Goal: Register for event/course

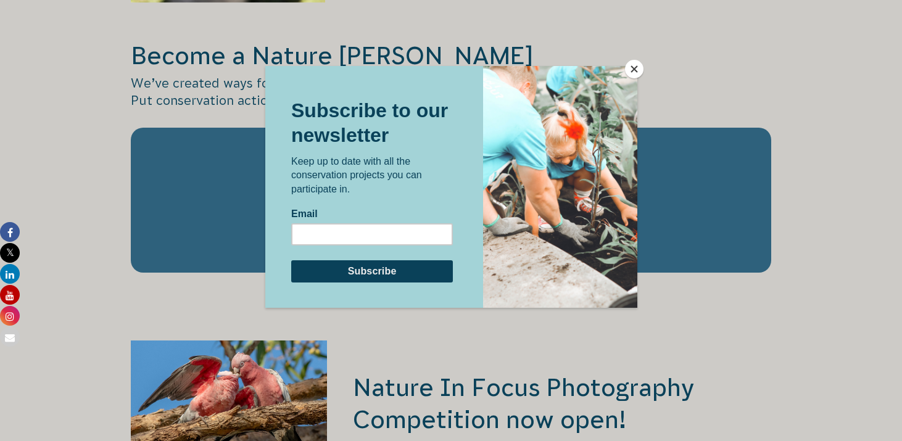
scroll to position [2087, 0]
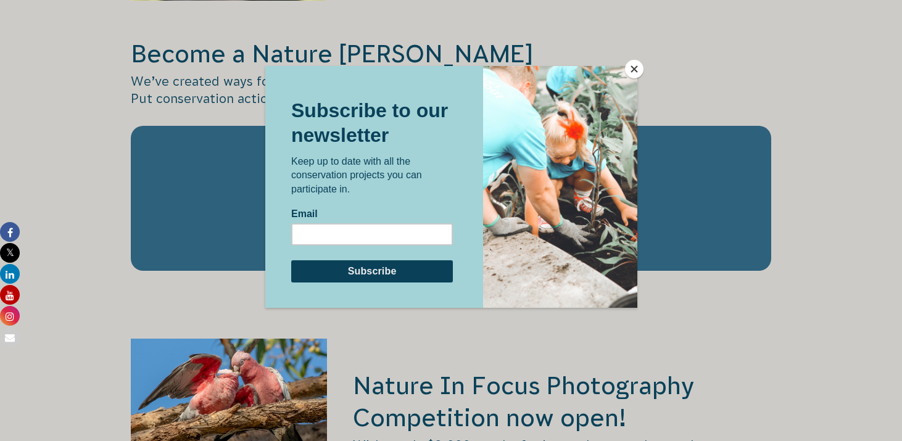
click at [633, 72] on button "Close" at bounding box center [634, 69] width 19 height 19
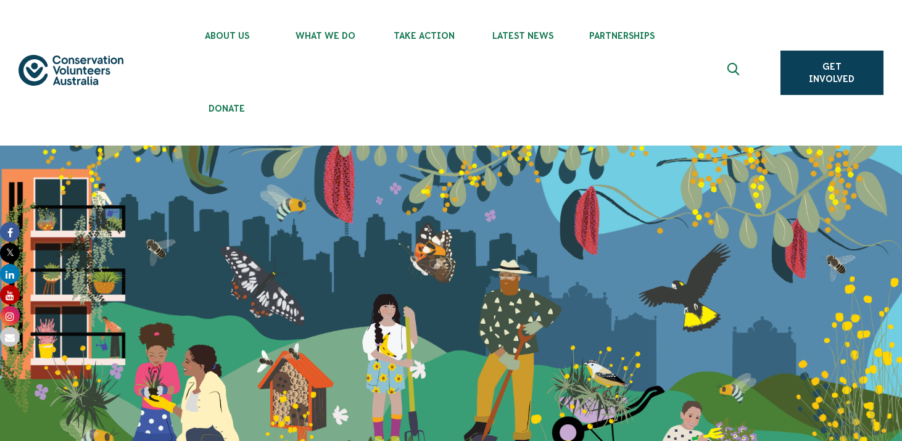
scroll to position [0, 0]
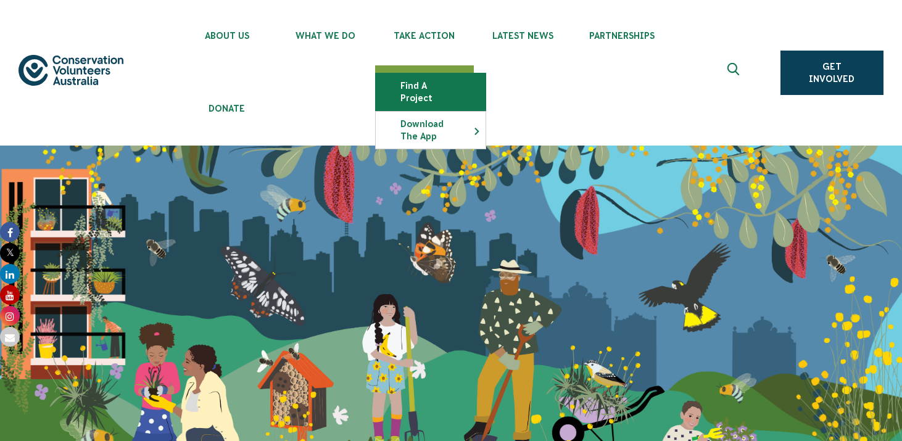
click at [428, 87] on link "Find a project" at bounding box center [431, 91] width 110 height 37
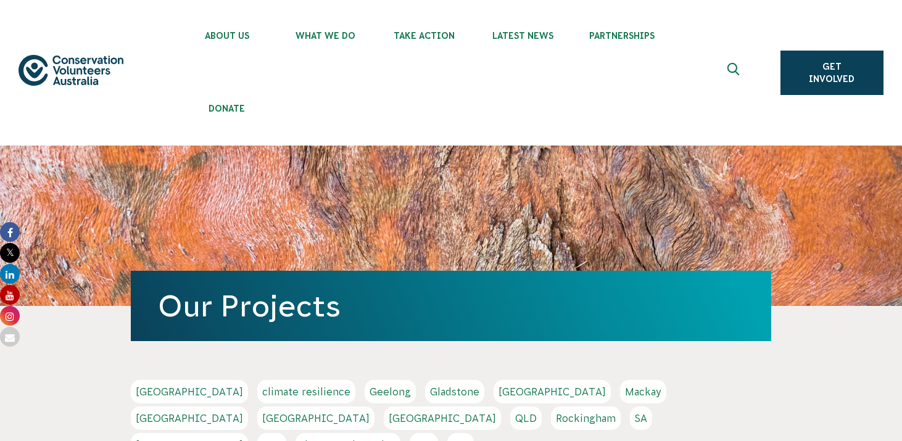
click at [630, 420] on link "SA" at bounding box center [641, 418] width 22 height 23
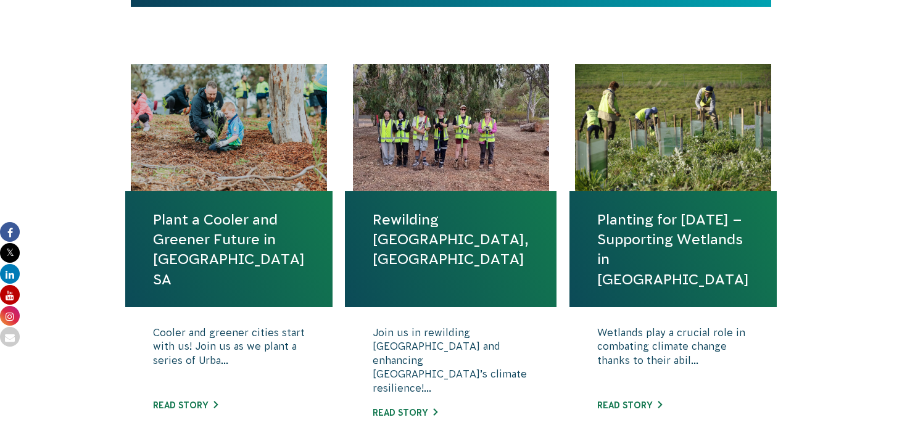
scroll to position [485, 0]
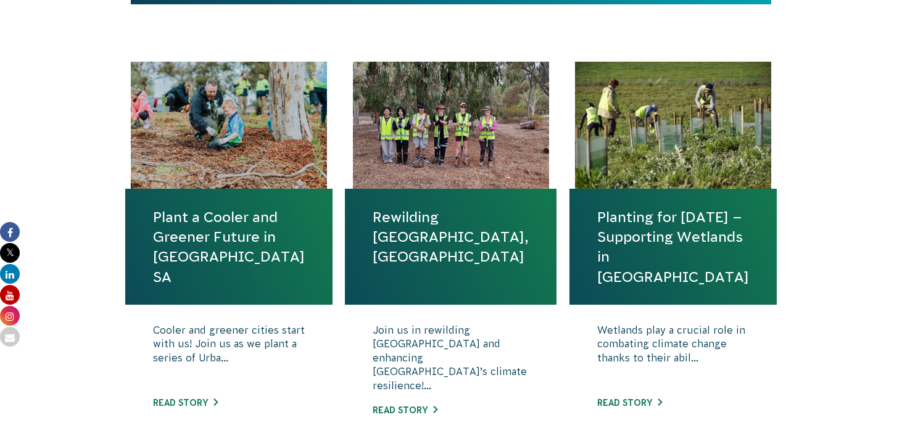
click at [207, 219] on link "Plant a Cooler and Greener Future in [GEOGRAPHIC_DATA] SA" at bounding box center [229, 247] width 152 height 80
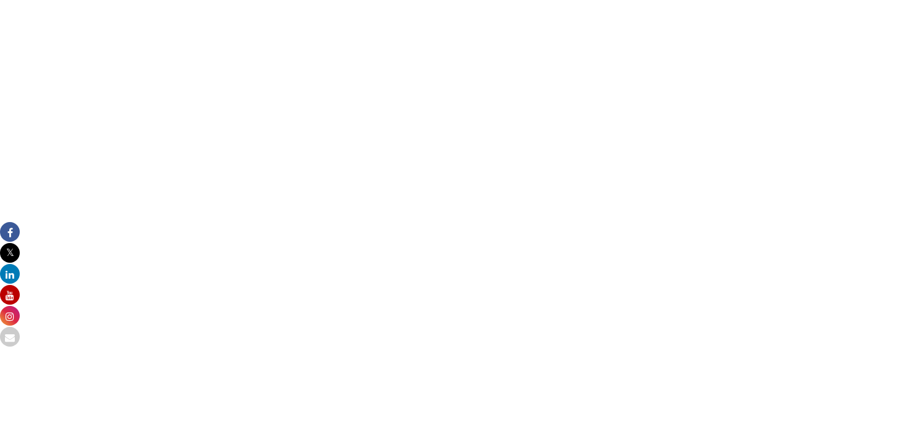
scroll to position [1163, 0]
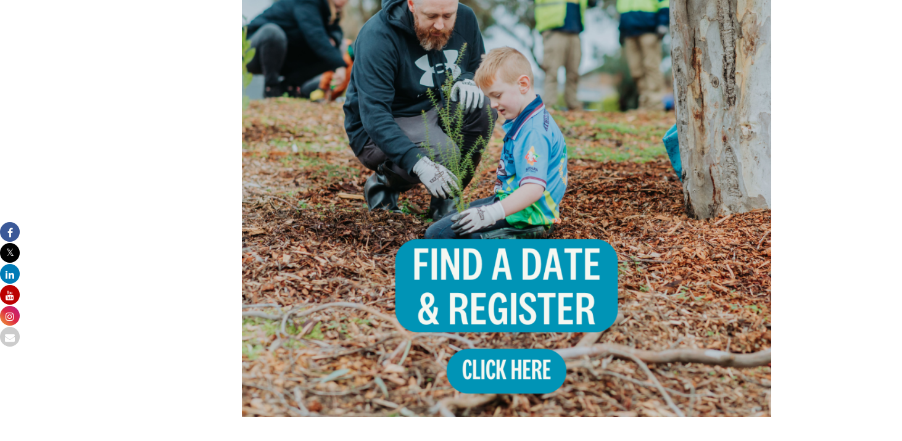
click at [491, 273] on img at bounding box center [507, 153] width 530 height 530
